Goal: Navigation & Orientation: Find specific page/section

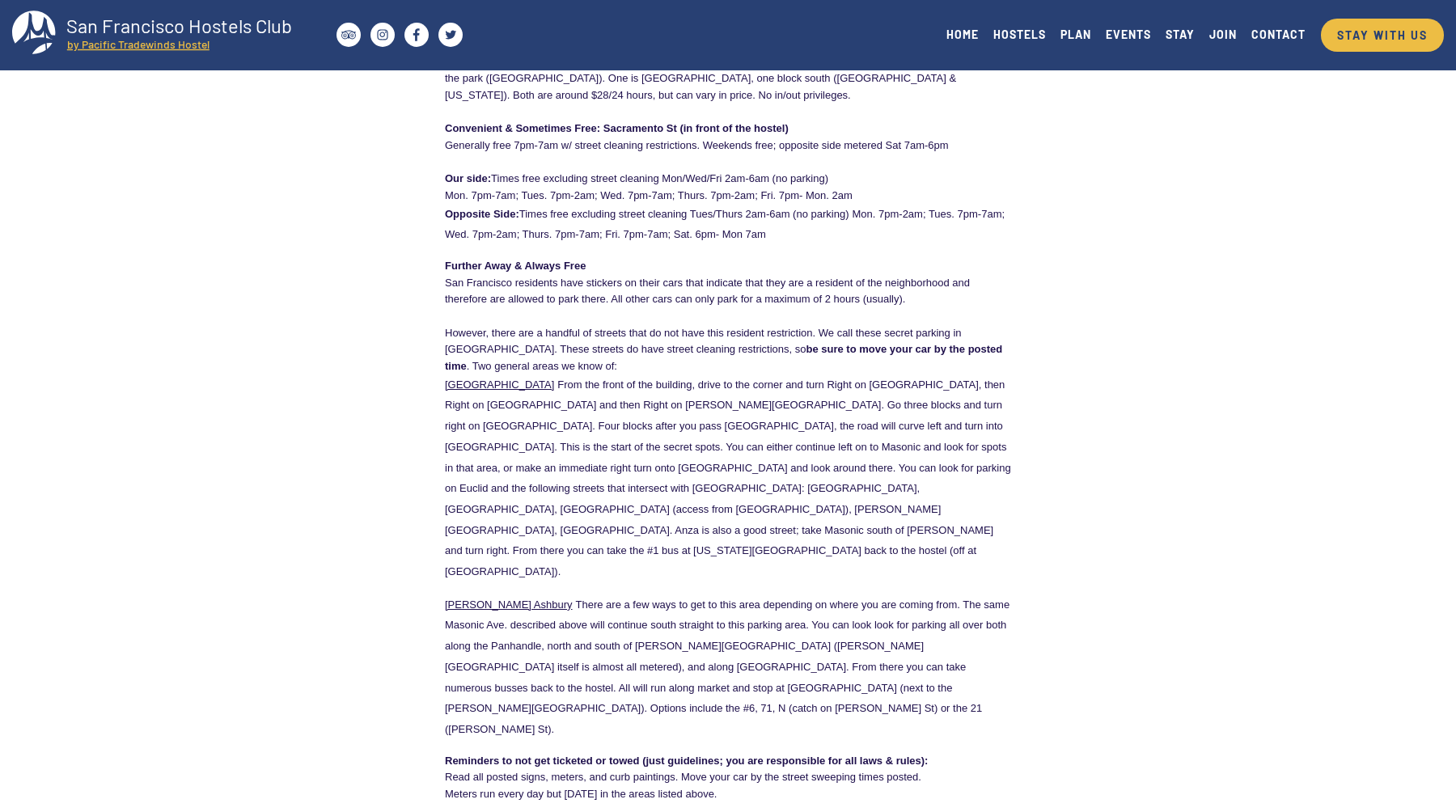
scroll to position [320, 0]
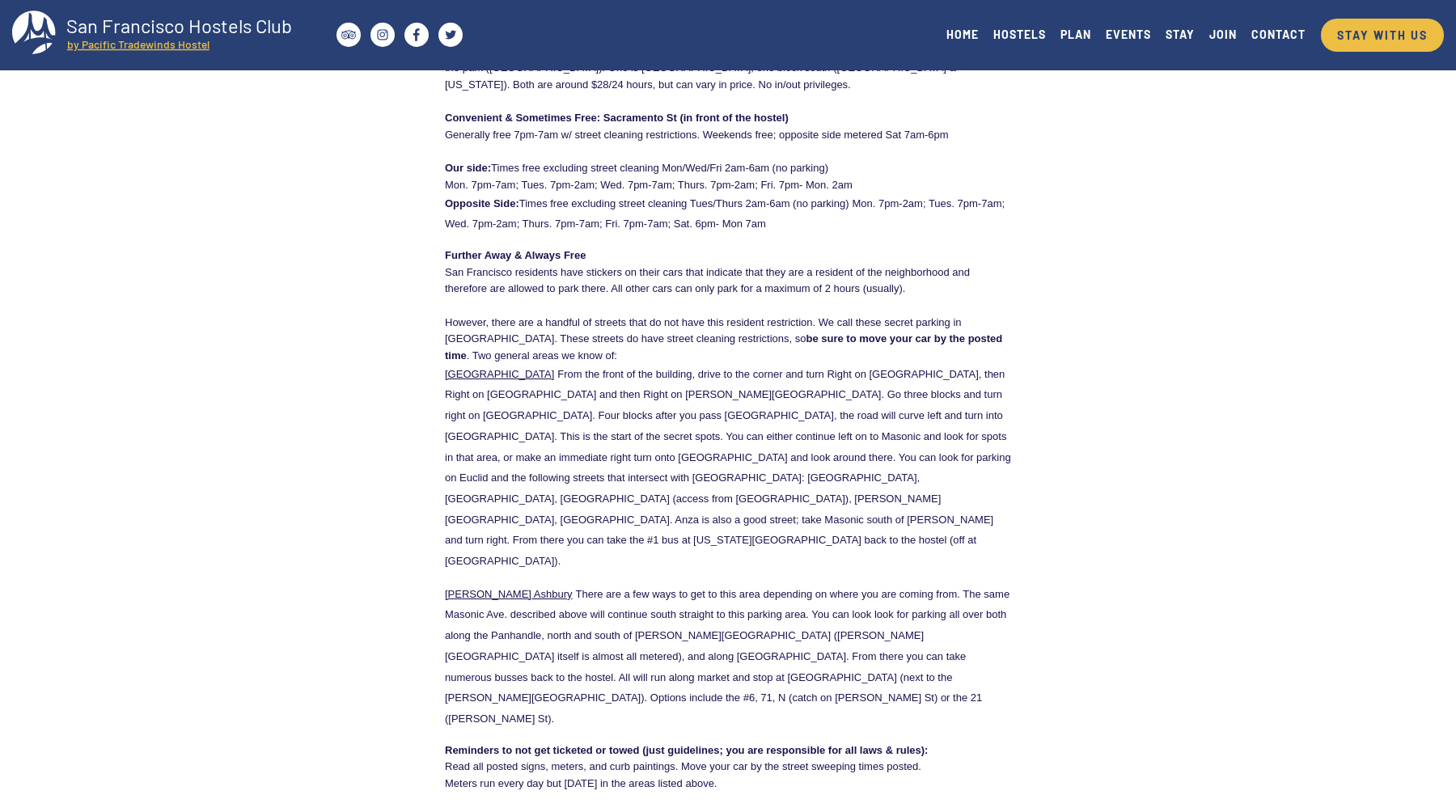
drag, startPoint x: 494, startPoint y: 342, endPoint x: 750, endPoint y: 334, distance: 256.1
click at [750, 334] on p "However, there are a handful of streets that do not have this resident restrict…" at bounding box center [728, 338] width 566 height 50
drag, startPoint x: 739, startPoint y: 336, endPoint x: 805, endPoint y: 351, distance: 67.7
click at [805, 351] on p "However, there are a handful of streets that do not have this resident restrict…" at bounding box center [728, 338] width 566 height 50
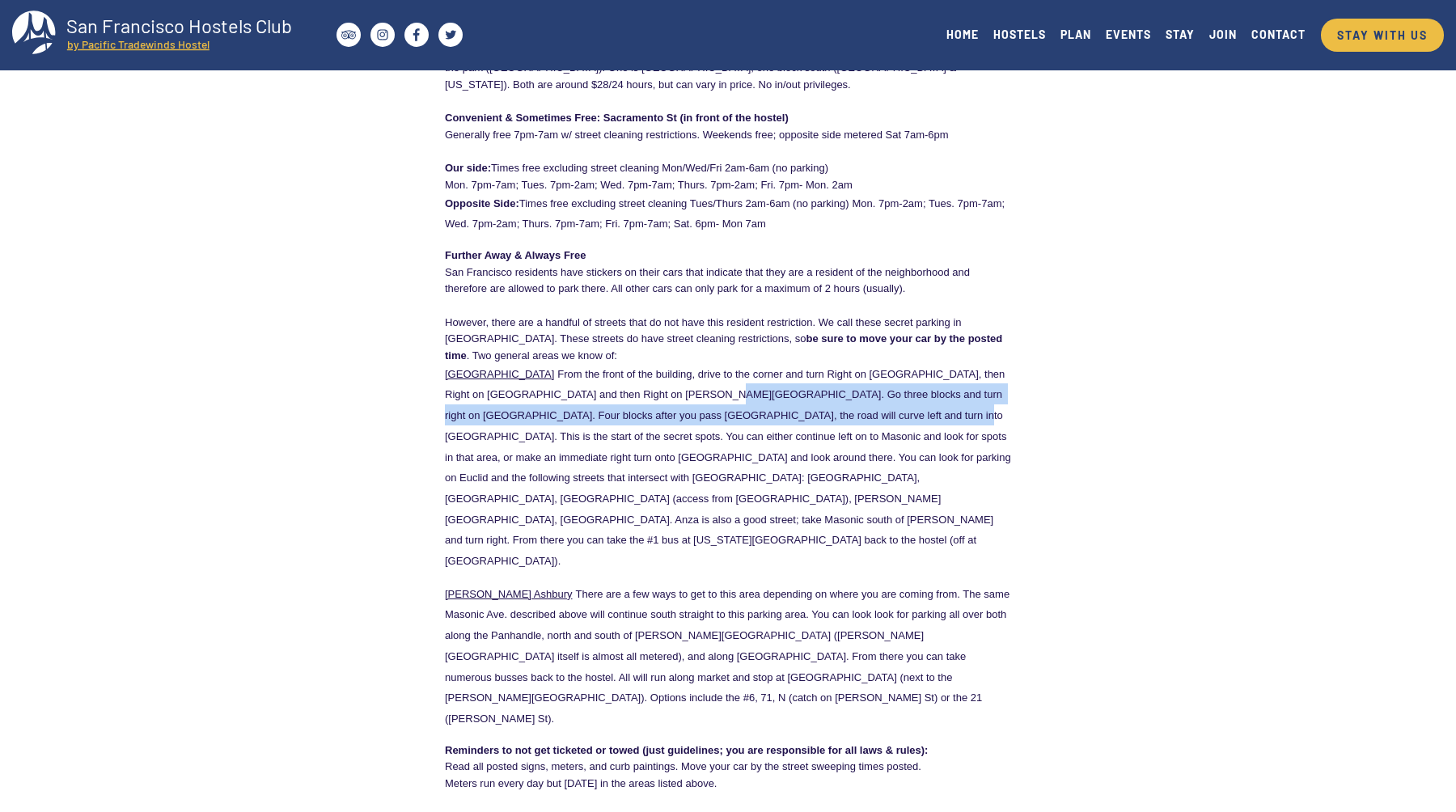
drag, startPoint x: 658, startPoint y: 392, endPoint x: 815, endPoint y: 411, distance: 158.1
click at [815, 411] on span "From the front of the building, drive to the corner and turn Right on Kearny St…" at bounding box center [728, 467] width 569 height 199
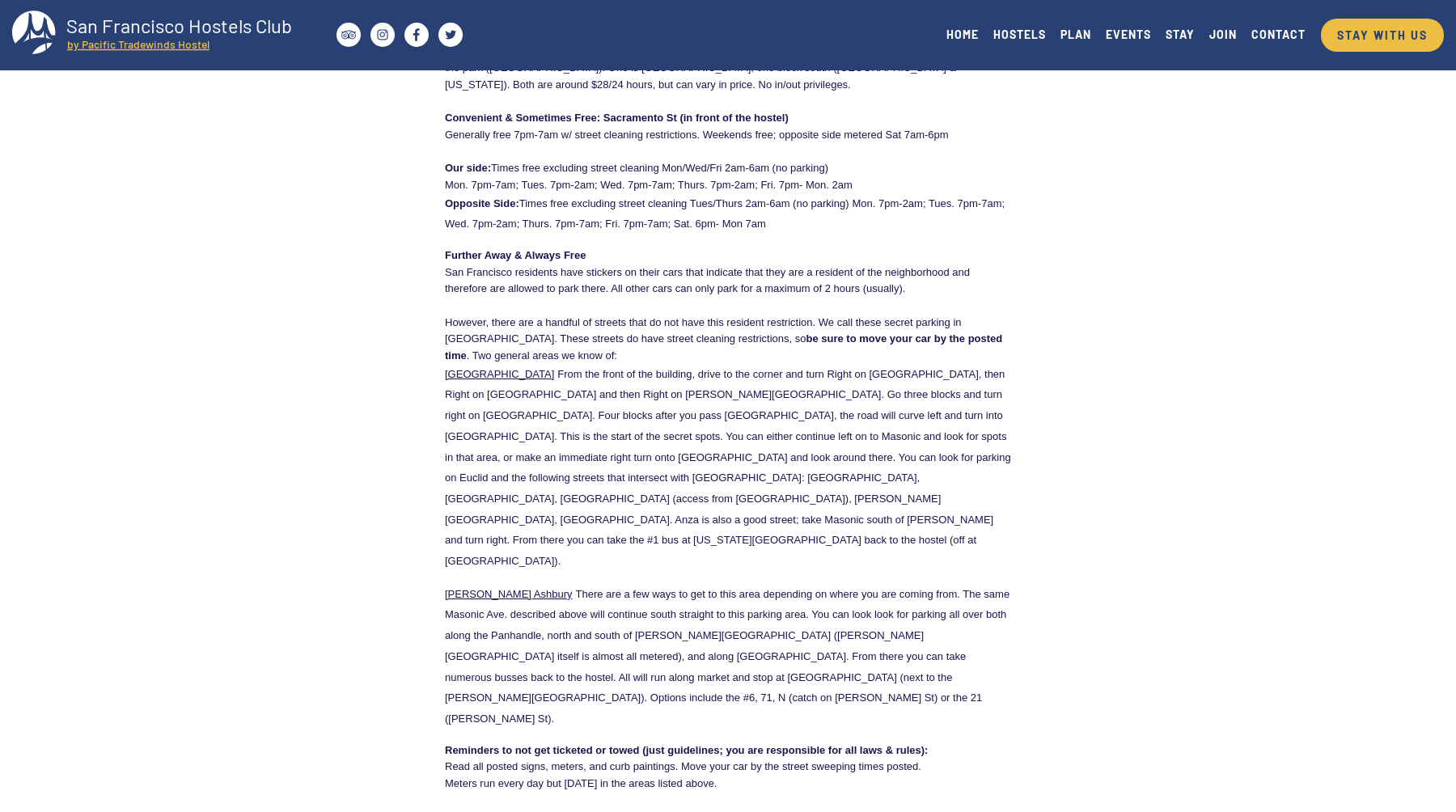
click at [716, 486] on p "Laurel Heights From the front of the building, drive to the corner and turn Rig…" at bounding box center [728, 466] width 566 height 207
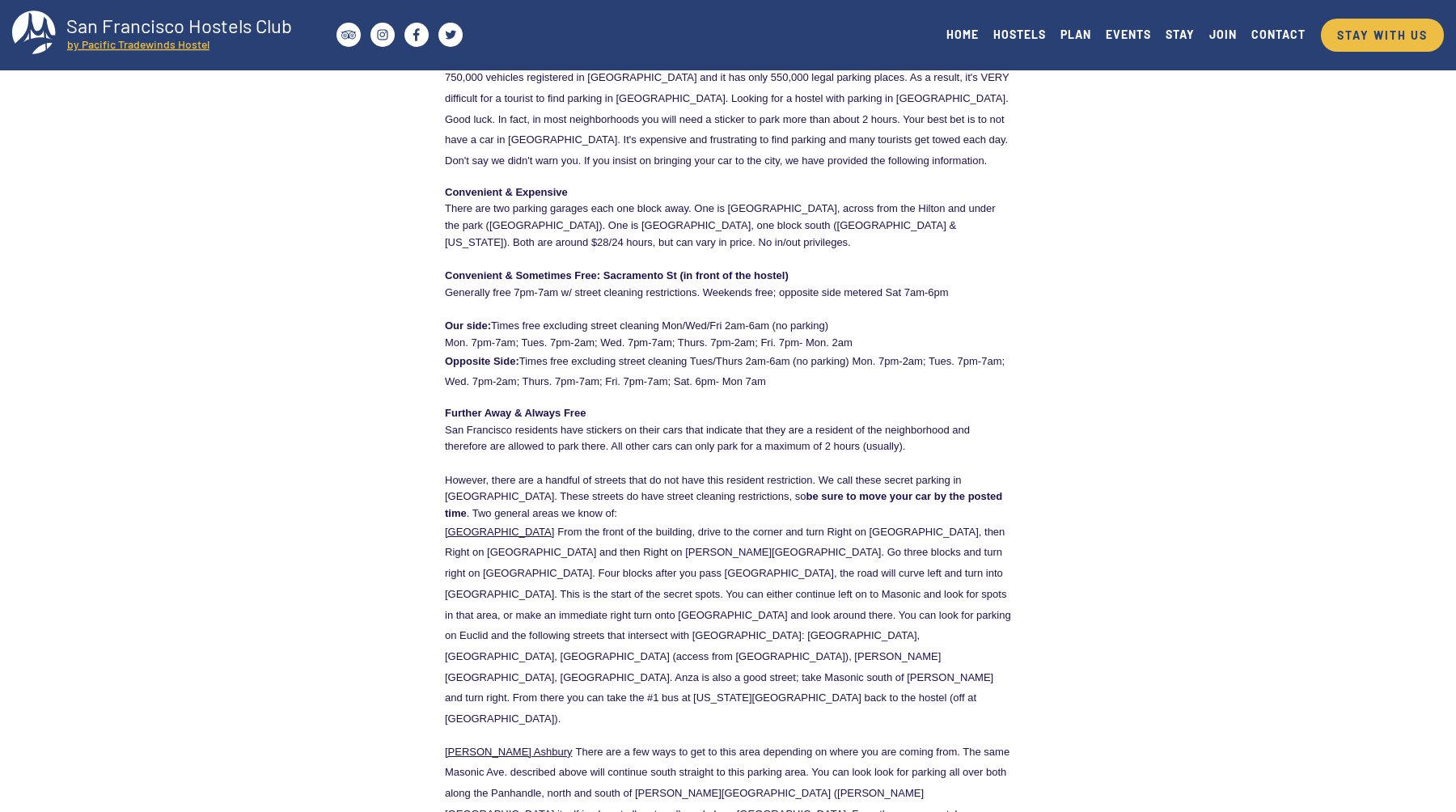
scroll to position [0, 0]
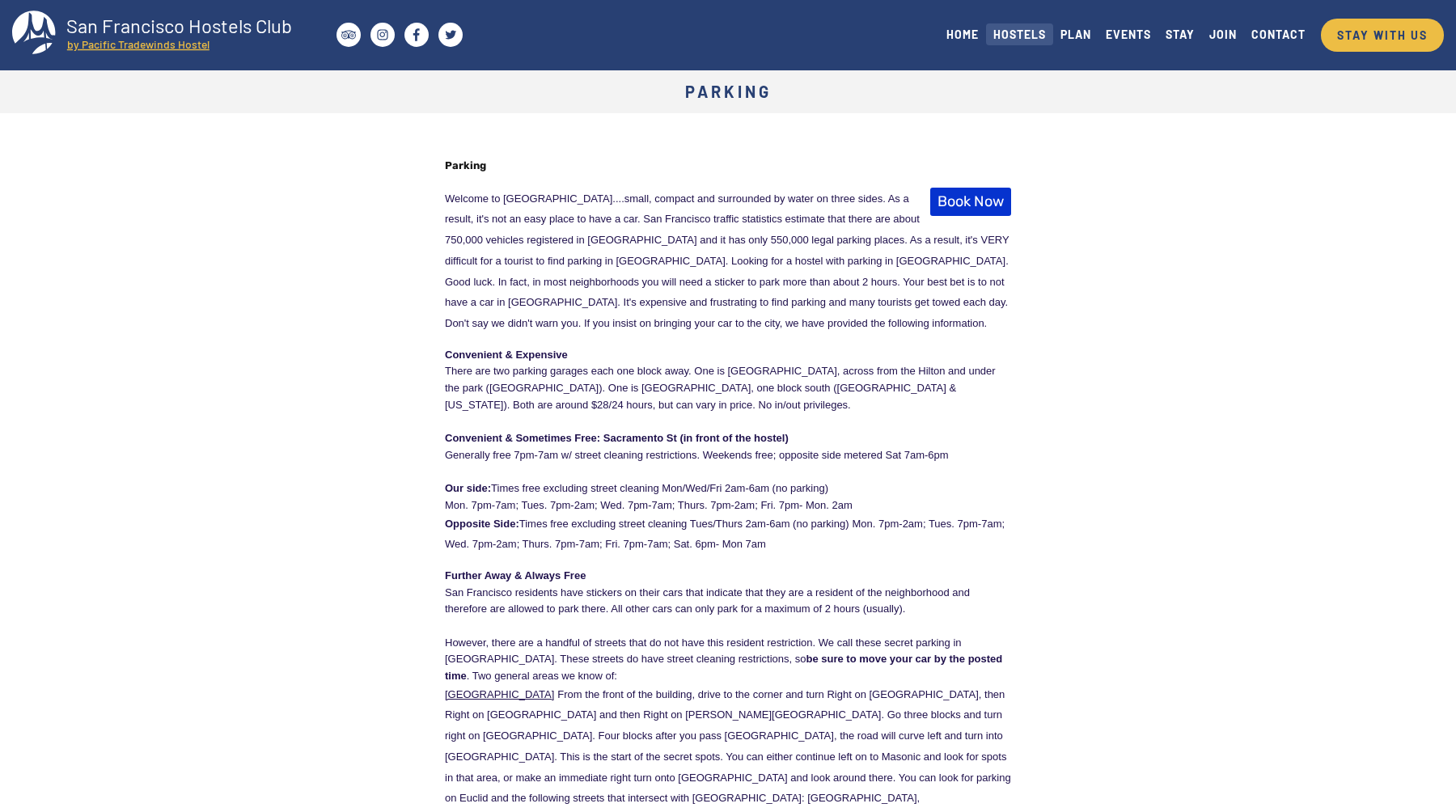
click at [1025, 36] on link "HOSTELS" at bounding box center [1019, 34] width 67 height 22
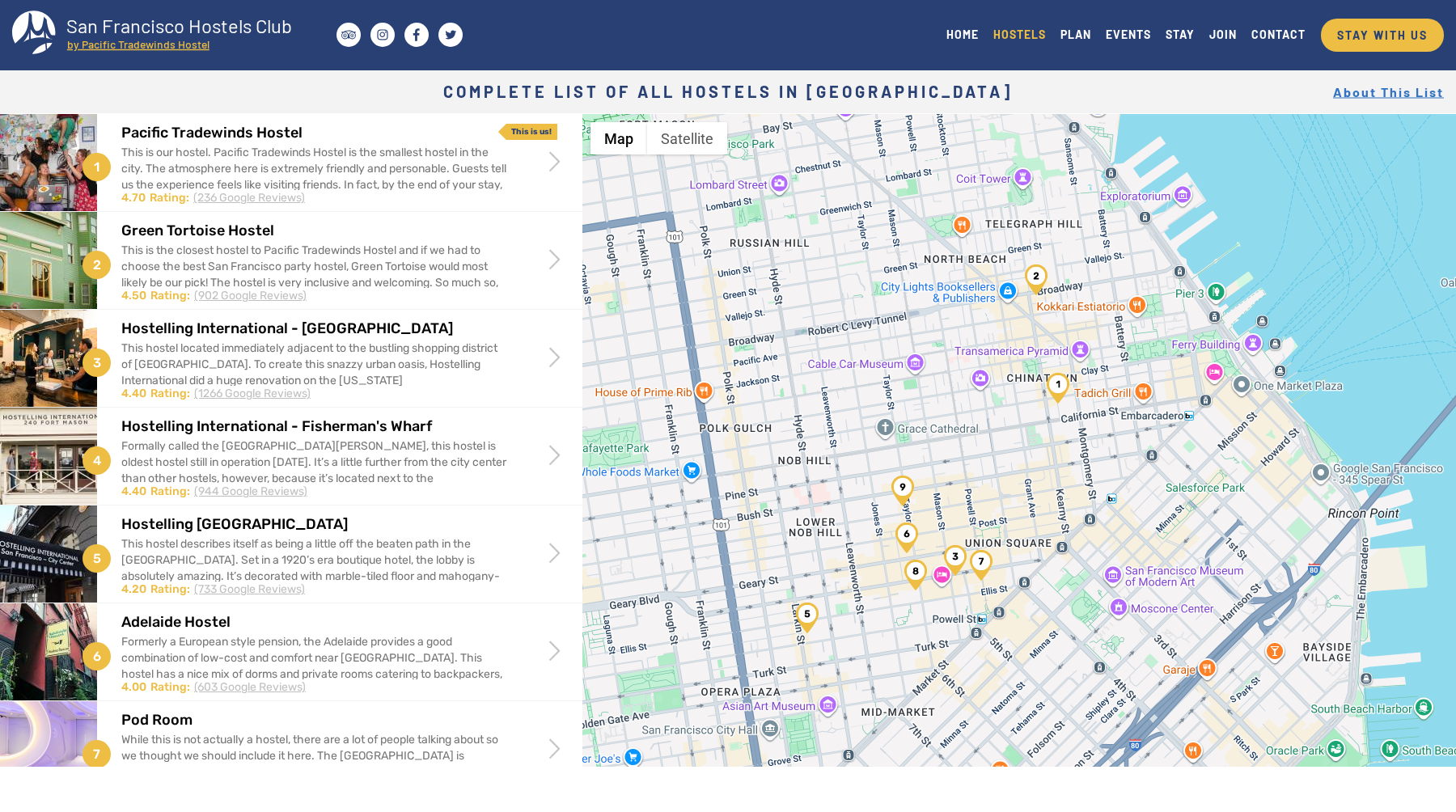
drag, startPoint x: 1075, startPoint y: 422, endPoint x: 862, endPoint y: 341, distance: 227.9
click at [862, 341] on div at bounding box center [1018, 520] width 873 height 812
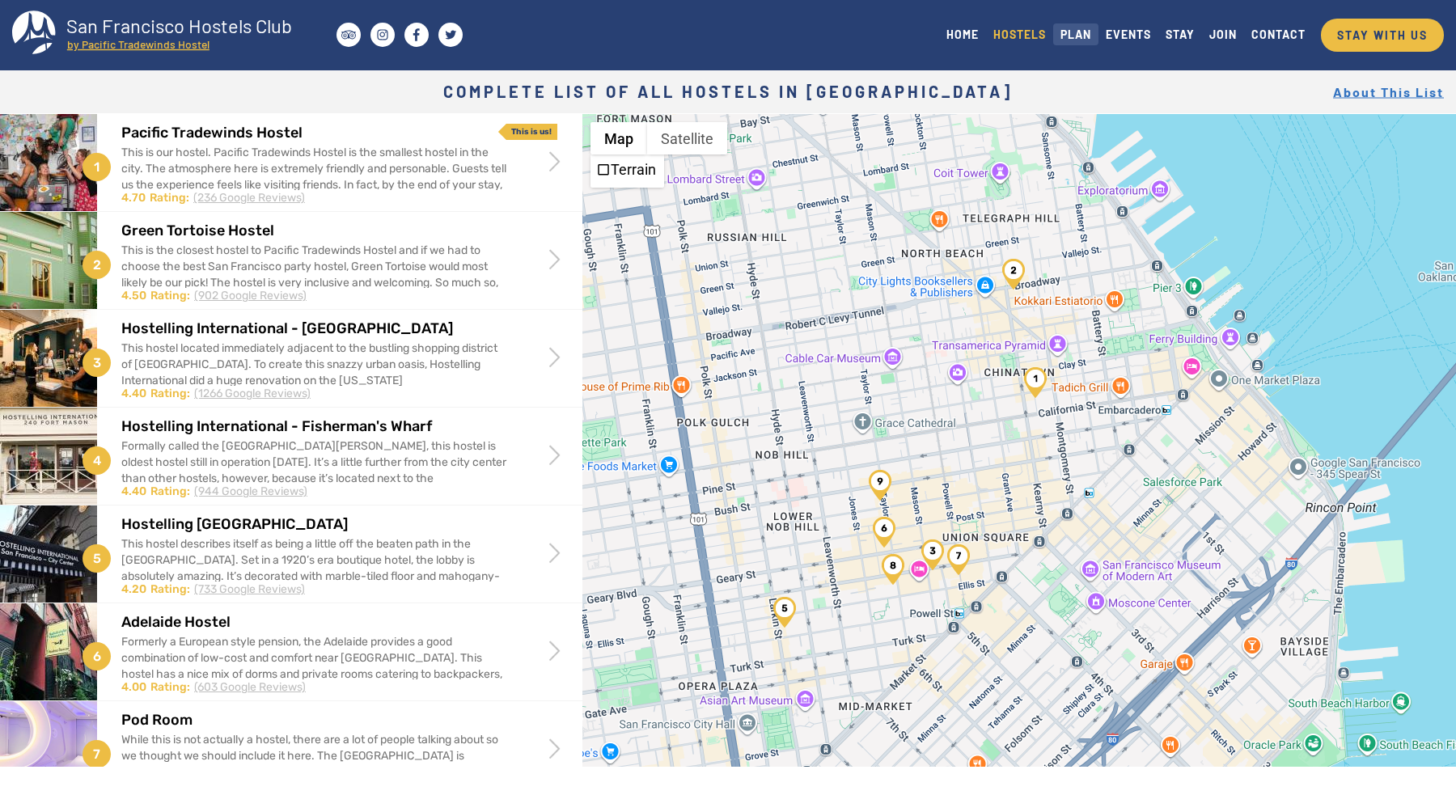
click at [1085, 36] on link "PLAN" at bounding box center [1076, 34] width 46 height 22
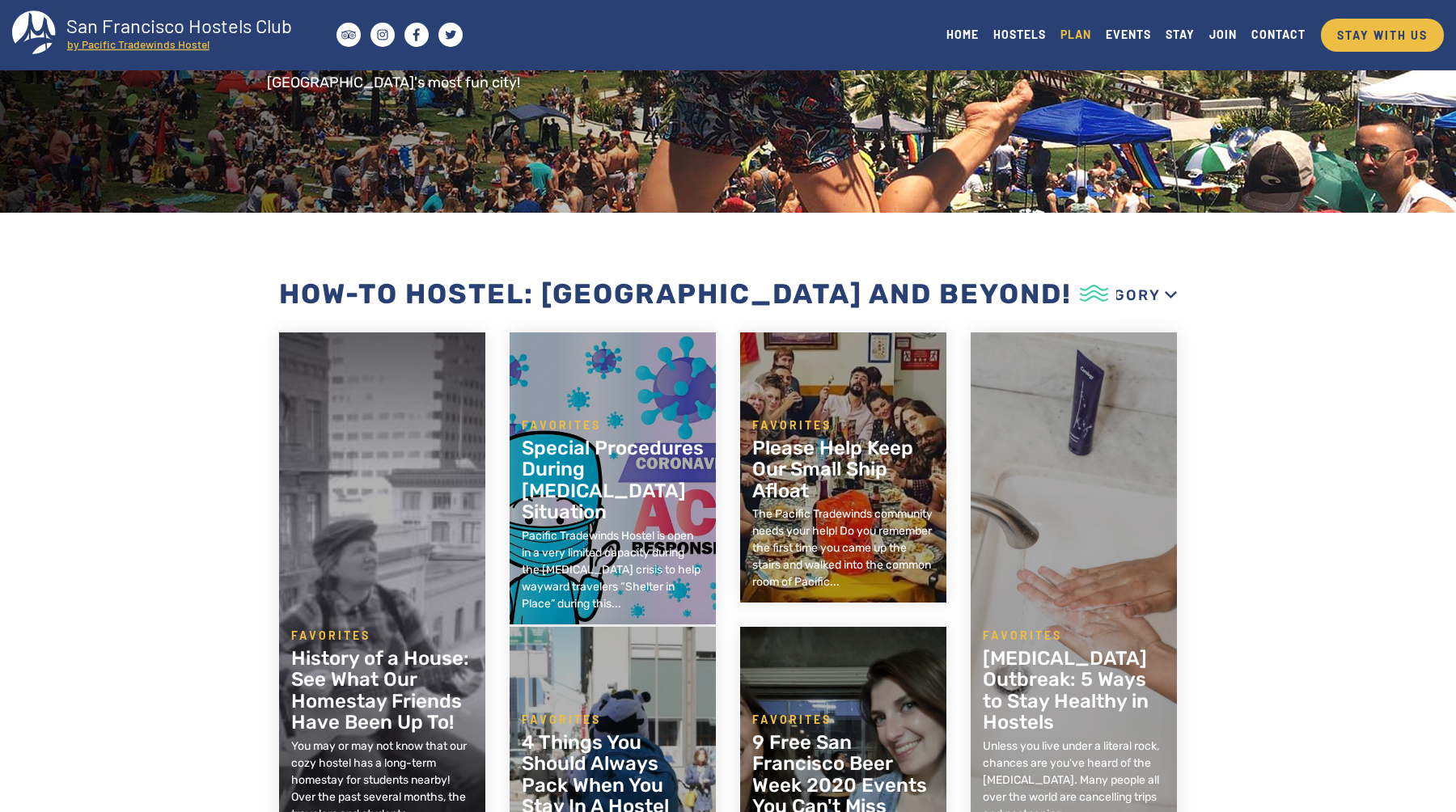
scroll to position [297, 0]
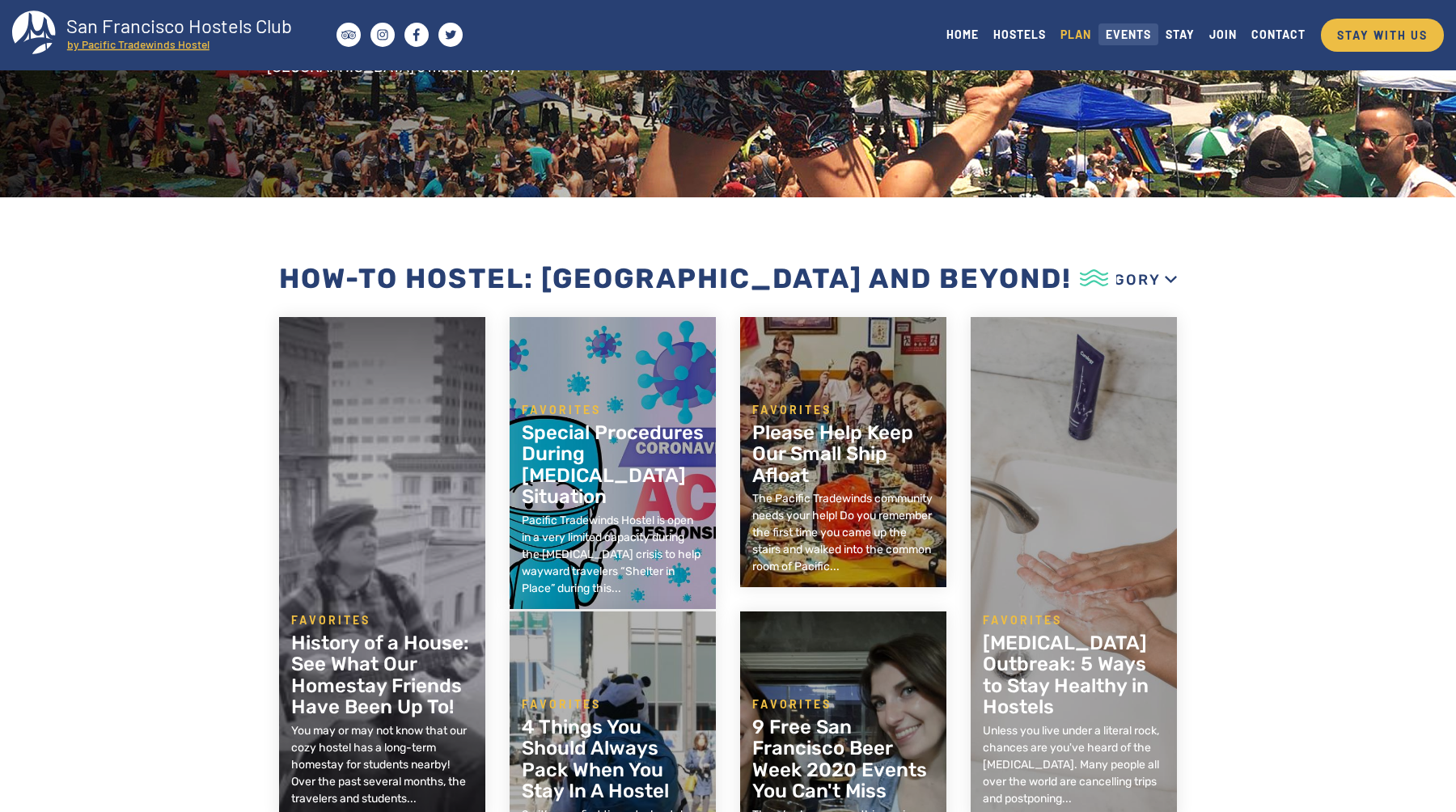
click at [1131, 32] on link "EVENTS" at bounding box center [1128, 34] width 60 height 22
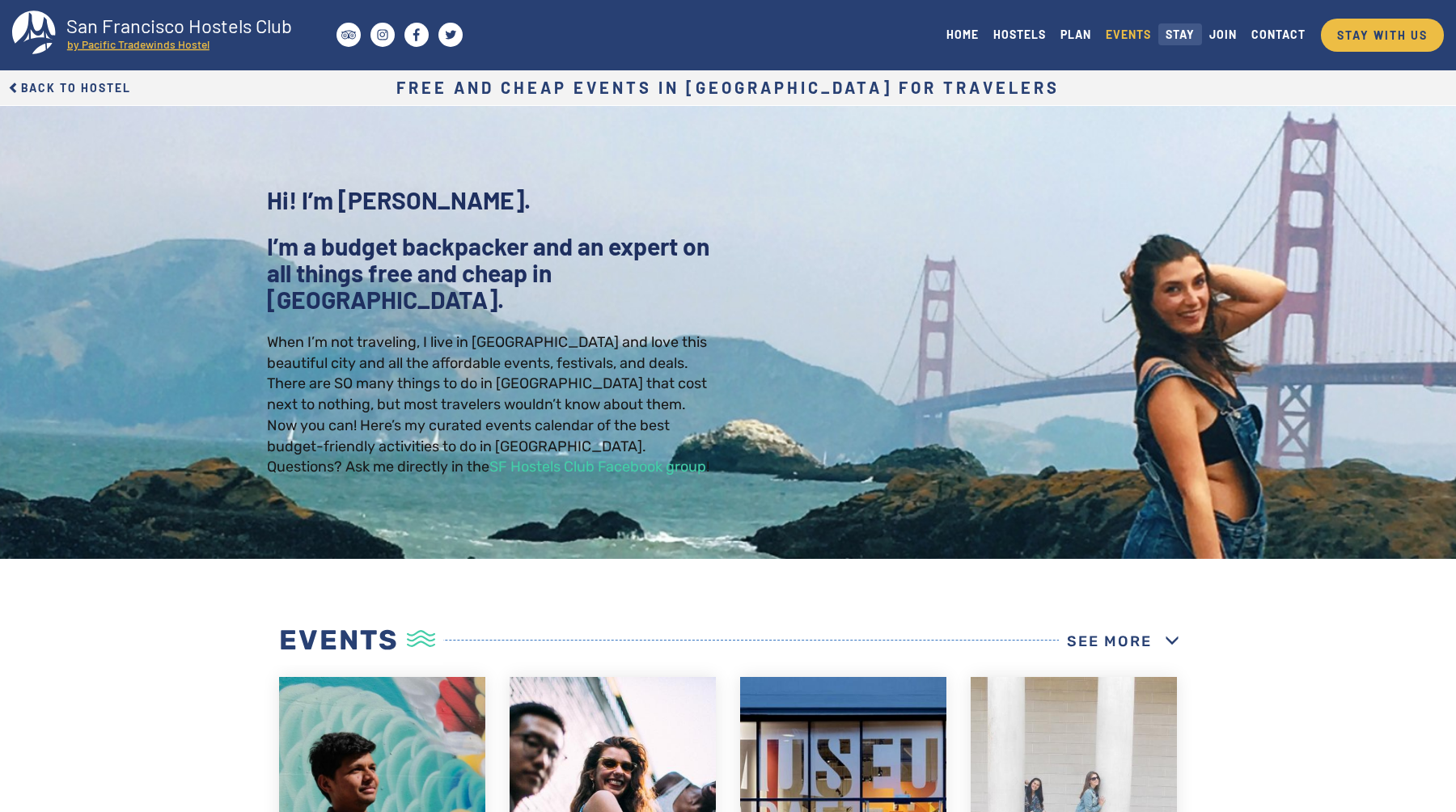
click at [1183, 28] on link "STAY" at bounding box center [1180, 34] width 44 height 22
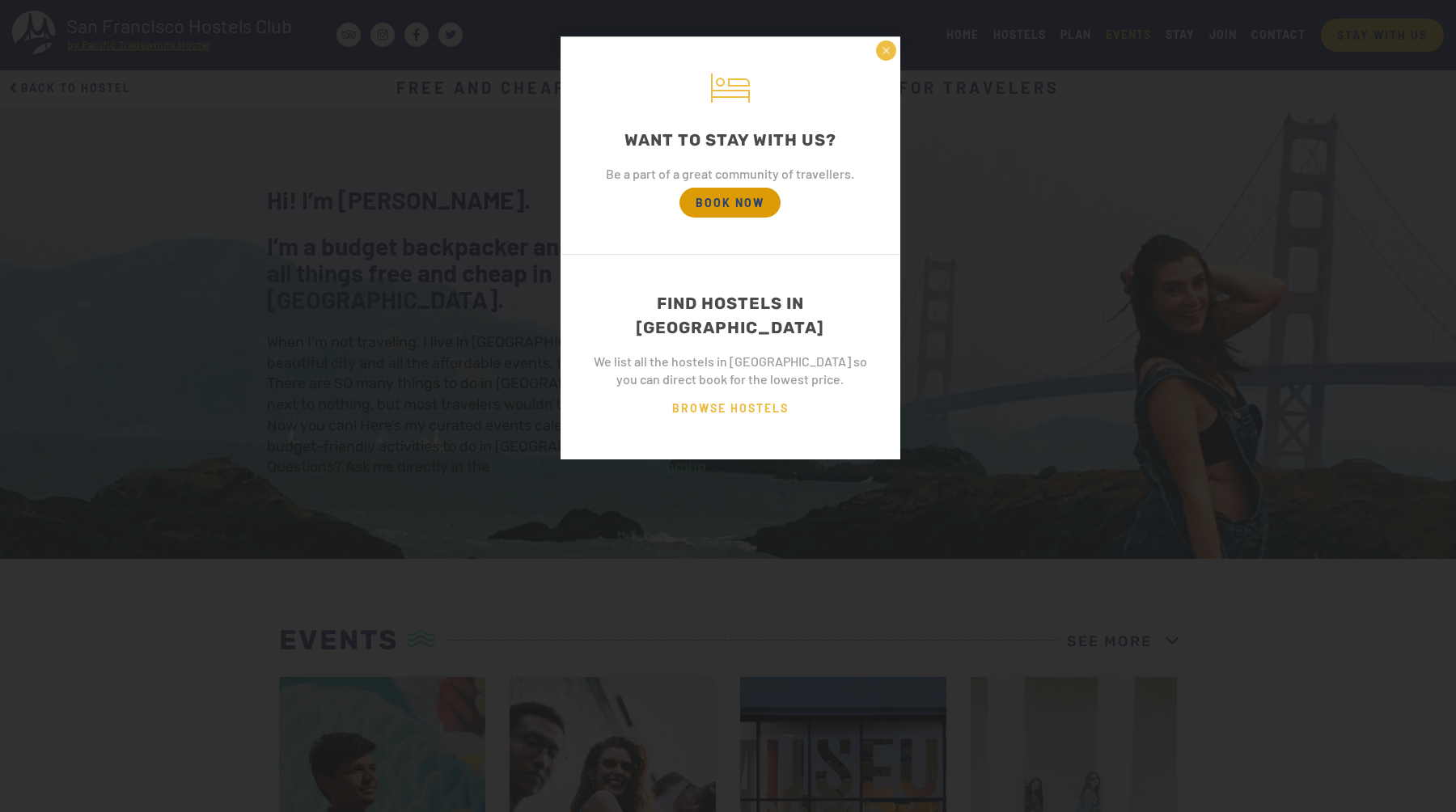
click at [771, 195] on span "BOOK NOW" at bounding box center [730, 203] width 101 height 30
